Goal: Book appointment/travel/reservation

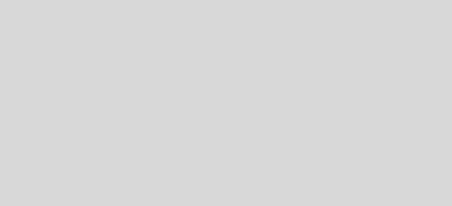
select select "es"
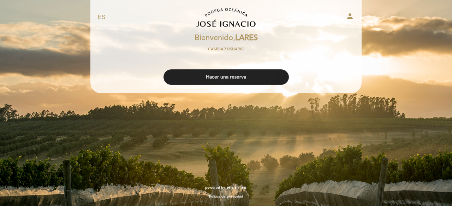
click at [203, 74] on button "Hacer una reserva" at bounding box center [225, 78] width 125 height 16
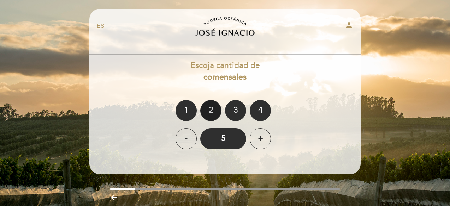
click at [215, 113] on div "2" at bounding box center [210, 110] width 21 height 21
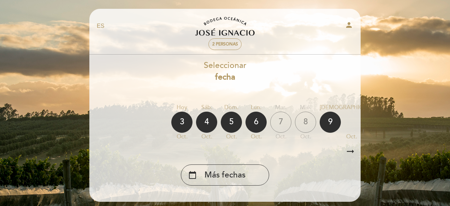
click at [351, 153] on icon "arrow_right_alt" at bounding box center [350, 151] width 11 height 15
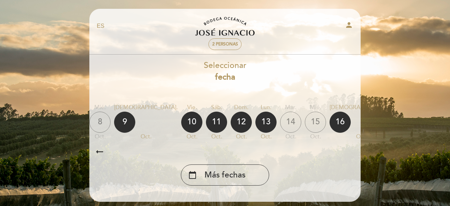
scroll to position [0, 206]
click at [329, 124] on div "16" at bounding box center [339, 122] width 21 height 21
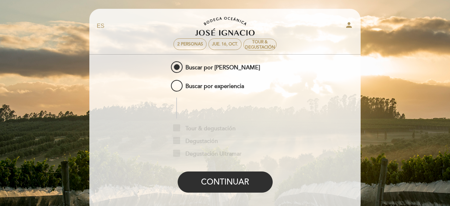
drag, startPoint x: 174, startPoint y: 86, endPoint x: 185, endPoint y: 117, distance: 32.1
click at [174, 87] on span "Buscar por experiencia" at bounding box center [206, 83] width 74 height 9
click at [167, 83] on input "Buscar por experiencia" at bounding box center [164, 81] width 5 height 5
radio input "false"
radio input "true"
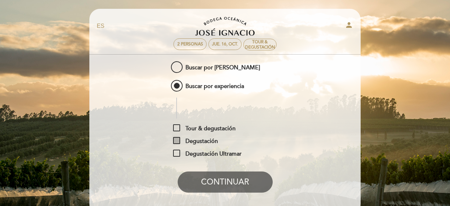
drag, startPoint x: 174, startPoint y: 127, endPoint x: 181, endPoint y: 143, distance: 17.4
click at [174, 127] on span "Tour & degustación" at bounding box center [204, 129] width 62 height 9
click at [174, 127] on input "Tour & degustación" at bounding box center [175, 127] width 5 height 5
checkbox input "true"
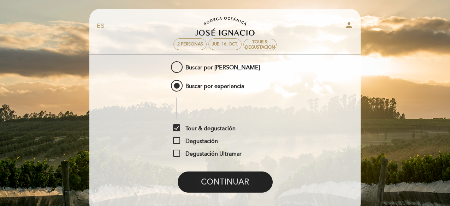
click at [212, 190] on button "CONTINUAR" at bounding box center [225, 182] width 95 height 21
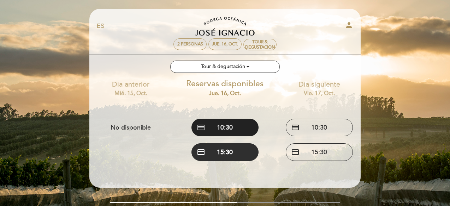
click at [209, 129] on button "credit_card 10:30" at bounding box center [224, 128] width 67 height 18
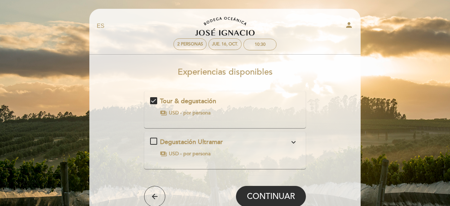
click at [295, 142] on icon "expand_more" at bounding box center [293, 142] width 8 height 8
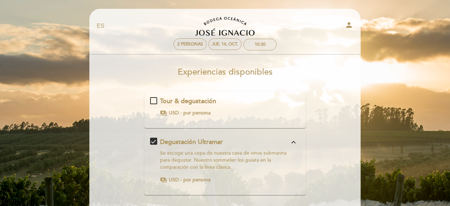
click at [152, 102] on div "Tour & degustación payments USD - por persona" at bounding box center [225, 107] width 150 height 20
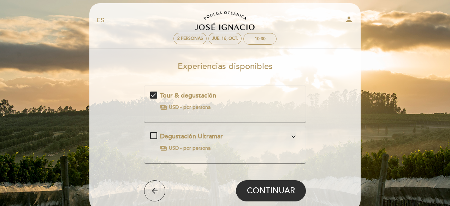
scroll to position [67, 0]
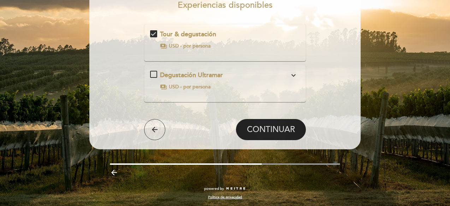
click at [250, 138] on button "CONTINUAR" at bounding box center [271, 129] width 70 height 21
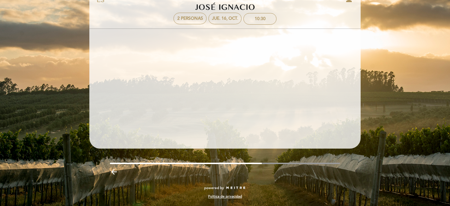
scroll to position [26, 0]
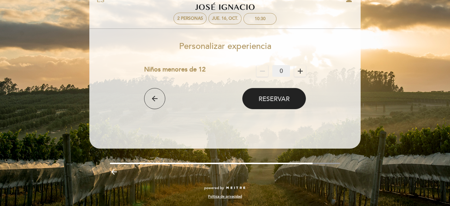
click at [267, 99] on span "Reservar" at bounding box center [273, 99] width 31 height 8
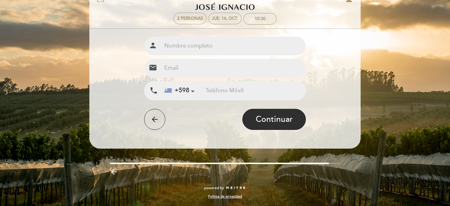
scroll to position [0, 0]
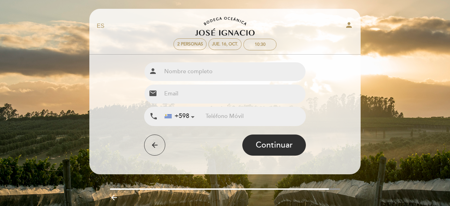
click at [201, 72] on input "text" at bounding box center [233, 71] width 144 height 19
type input "Serrana Bayarres"
type input "[EMAIL_ADDRESS][DOMAIN_NAME]"
type input "098964426"
drag, startPoint x: 266, startPoint y: 93, endPoint x: 150, endPoint y: 84, distance: 116.1
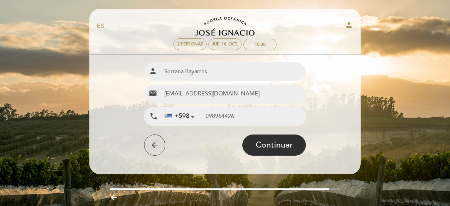
click at [150, 84] on div "email [EMAIL_ADDRESS][DOMAIN_NAME]" at bounding box center [225, 93] width 162 height 19
type input "[EMAIL_ADDRESS][DOMAIN_NAME]"
drag, startPoint x: 246, startPoint y: 119, endPoint x: 194, endPoint y: 104, distance: 54.0
click at [194, 104] on div "Nombre completo person [GEOGRAPHIC_DATA] Especifique nombre completo Email emai…" at bounding box center [225, 94] width 162 height 64
click at [221, 116] on input "09959009" at bounding box center [255, 116] width 100 height 19
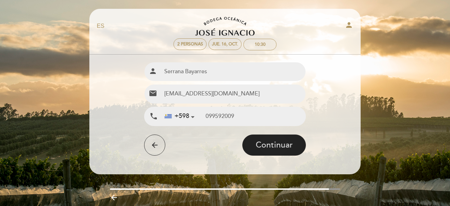
type input "099592009"
click at [261, 143] on span "Continuar" at bounding box center [273, 146] width 37 height 10
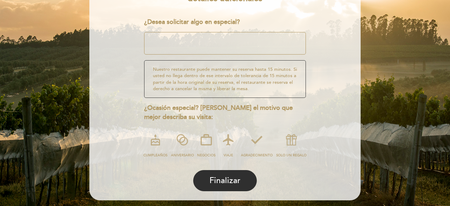
scroll to position [25, 0]
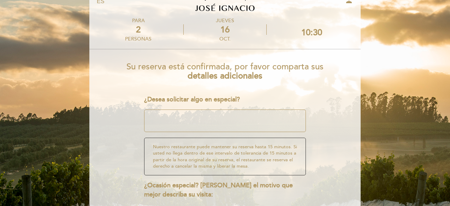
click at [234, 120] on textarea at bounding box center [225, 121] width 162 height 23
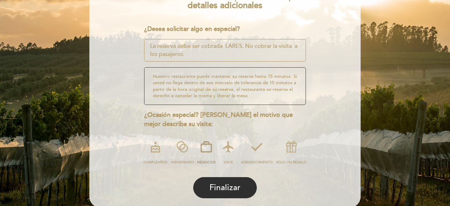
scroll to position [131, 0]
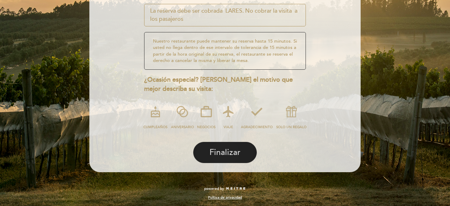
type textarea "La reserva debe ser cobrada LARES. No cobrar la visita a los pasajeros"
drag, startPoint x: 224, startPoint y: 158, endPoint x: 221, endPoint y: 156, distance: 3.8
click at [224, 158] on button "Finalizar" at bounding box center [225, 152] width 64 height 21
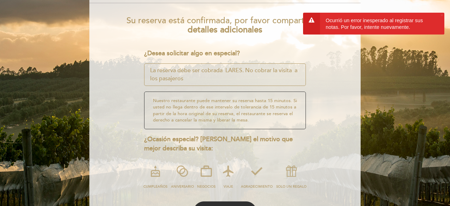
scroll to position [60, 0]
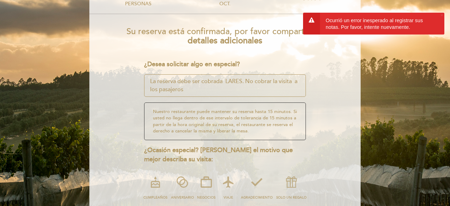
click at [179, 95] on textarea at bounding box center [225, 85] width 162 height 23
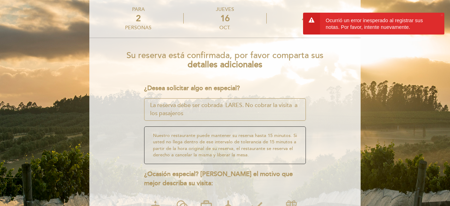
scroll to position [131, 0]
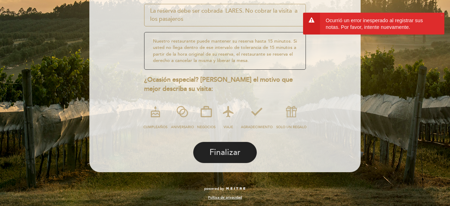
click at [215, 152] on span "Finalizar" at bounding box center [224, 153] width 31 height 10
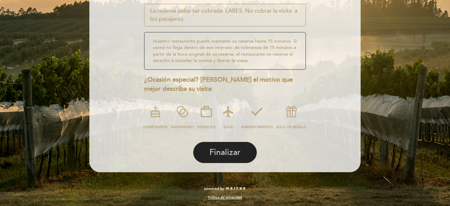
scroll to position [95, 0]
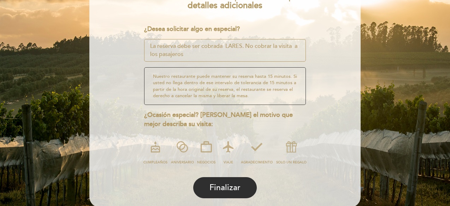
drag, startPoint x: 191, startPoint y: 53, endPoint x: 142, endPoint y: 41, distance: 50.7
click at [142, 41] on form "Su reserva está confirmada, por favor comparta sus detalles adicionales ¿Desea …" at bounding box center [224, 92] width 261 height 212
click at [161, 56] on textarea at bounding box center [225, 50] width 162 height 23
click at [162, 56] on textarea at bounding box center [225, 50] width 162 height 23
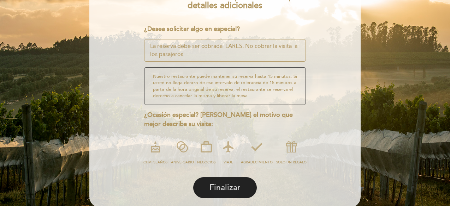
click at [214, 186] on span "Finalizar" at bounding box center [224, 188] width 31 height 10
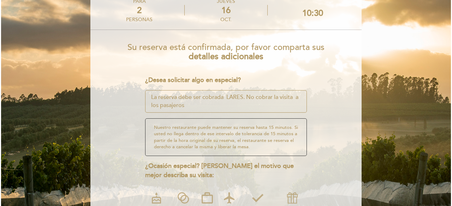
scroll to position [0, 0]
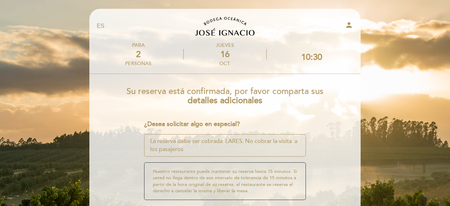
click at [347, 28] on icon "person" at bounding box center [348, 25] width 8 height 8
select select "es"
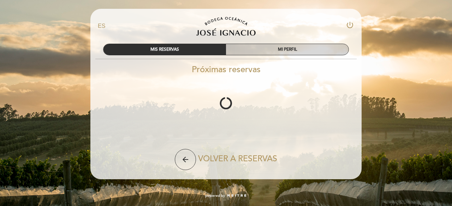
click at [305, 51] on div "MI PERFIL" at bounding box center [287, 49] width 122 height 11
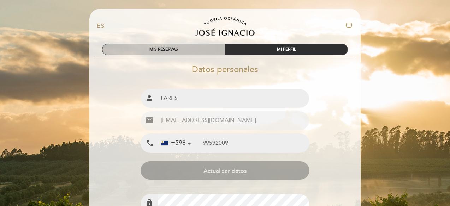
click at [192, 51] on div "MIS RESERVAS" at bounding box center [163, 49] width 122 height 11
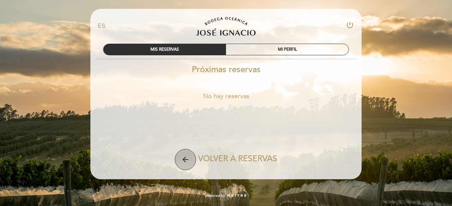
click at [185, 160] on icon "arrow_back" at bounding box center [185, 160] width 8 height 8
select select "es"
